Goal: Find specific page/section: Find specific page/section

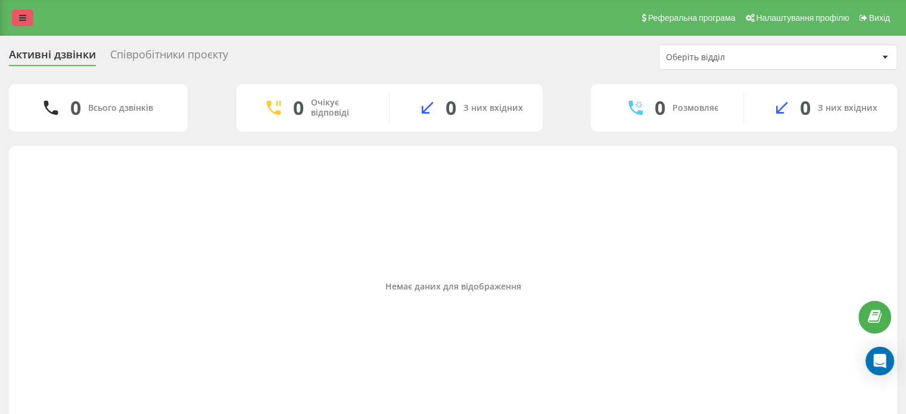
click at [19, 16] on icon at bounding box center [22, 18] width 7 height 8
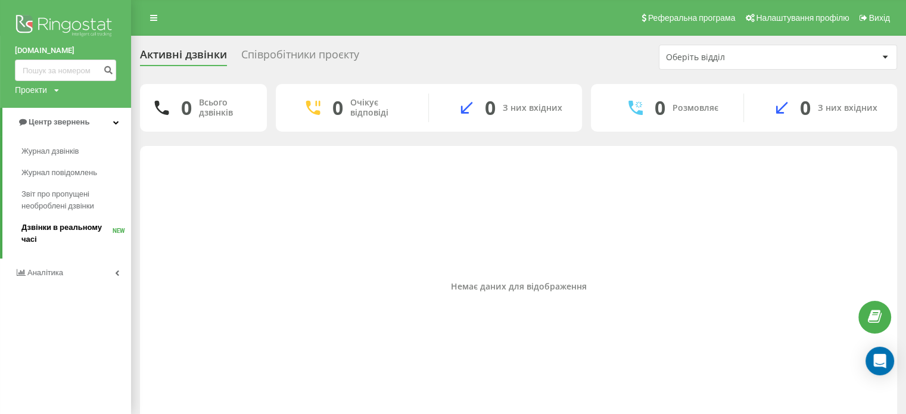
click at [31, 231] on span "Дзвінки в реальному часі" at bounding box center [66, 234] width 91 height 24
